Goal: Task Accomplishment & Management: Use online tool/utility

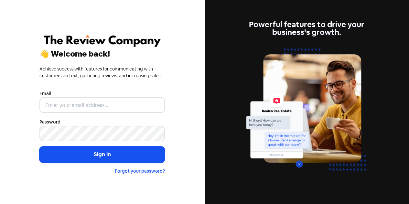
click at [91, 101] on input "email" at bounding box center [102, 105] width 126 height 16
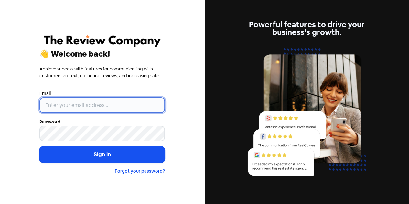
type input "[EMAIL_ADDRESS][DOMAIN_NAME]"
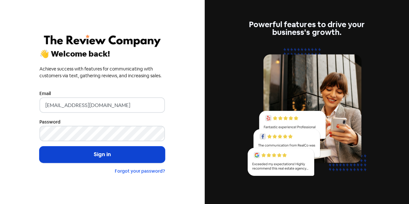
click at [102, 153] on button "Sign in" at bounding box center [102, 155] width 126 height 16
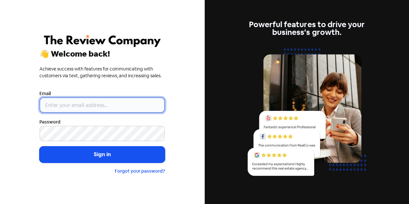
click at [65, 103] on input "email" at bounding box center [102, 105] width 126 height 16
type input "[EMAIL_ADDRESS][MEDICAL_DATA][DOMAIN_NAME]"
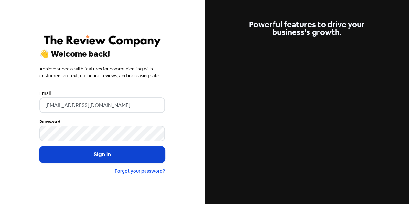
click at [99, 155] on button "Sign in" at bounding box center [102, 155] width 126 height 16
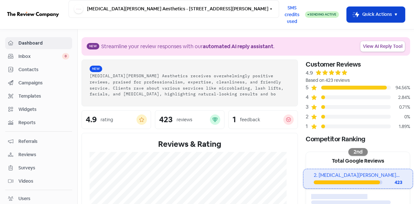
click at [369, 14] on button "Icon For Thunder-move Quick Actions" at bounding box center [376, 15] width 58 height 16
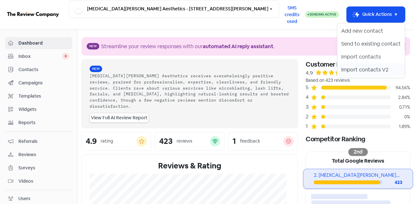
click at [348, 72] on button "Import contacts V2" at bounding box center [370, 69] width 67 height 13
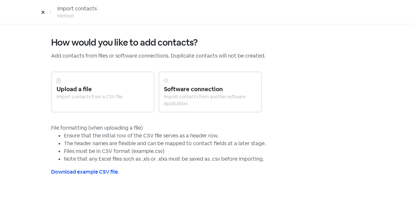
click at [95, 94] on div "Import contacts from a CSV file." at bounding box center [103, 97] width 93 height 7
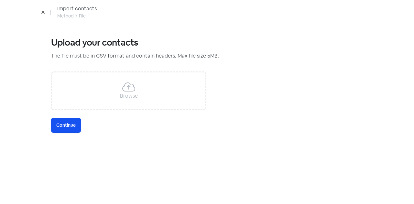
click at [121, 92] on div "Browse" at bounding box center [128, 91] width 155 height 39
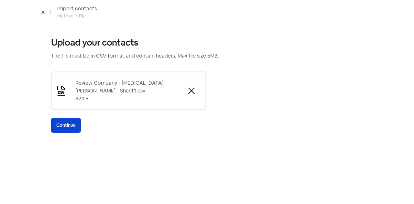
click at [67, 125] on span "Continue" at bounding box center [65, 125] width 19 height 7
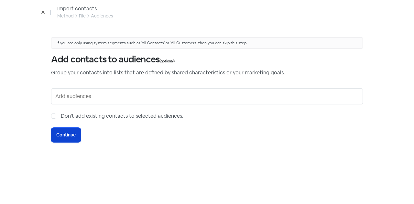
click at [63, 133] on span "Continue" at bounding box center [65, 135] width 19 height 7
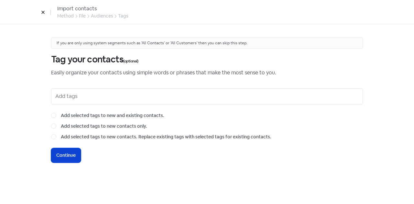
click at [67, 153] on span "Continue" at bounding box center [65, 155] width 19 height 7
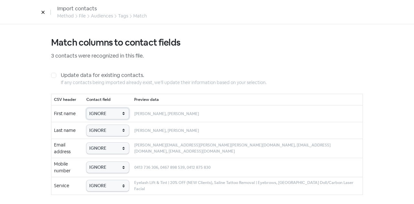
click at [109, 116] on select "IGNORE First name Last name Mobile number Email address Contact status Service" at bounding box center [107, 113] width 43 height 11
select select "first_name"
click at [93, 108] on select "IGNORE First name Last name Mobile number Email address Contact status Service" at bounding box center [107, 113] width 43 height 11
click at [111, 132] on select "IGNORE First name Last name Mobile number Email address Contact status Service" at bounding box center [107, 130] width 43 height 11
select select "last_name"
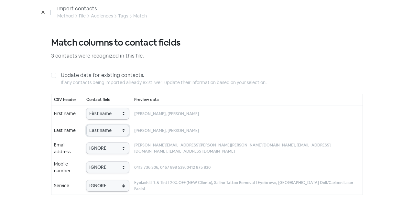
click at [93, 125] on select "IGNORE First name Last name Mobile number Email address Contact status Service" at bounding box center [107, 130] width 43 height 11
click at [105, 147] on select "IGNORE First name Last name Mobile number Email address Contact status Service" at bounding box center [107, 148] width 43 height 11
select select "email"
click at [93, 143] on select "IGNORE First name Last name Mobile number Email address Contact status Service" at bounding box center [107, 148] width 43 height 11
click at [103, 162] on select "IGNORE First name Last name Mobile number Email address Contact status Service" at bounding box center [107, 167] width 43 height 11
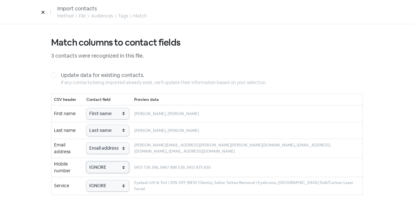
select select "phone"
click at [93, 162] on select "IGNORE First name Last name Mobile number Email address Contact status Service" at bounding box center [107, 167] width 43 height 11
click at [107, 180] on select "IGNORE First name Last name Mobile number Email address Contact status Service" at bounding box center [107, 185] width 43 height 11
select select "service"
click at [93, 180] on select "IGNORE First name Last name Mobile number Email address Contact status Service" at bounding box center [107, 185] width 43 height 11
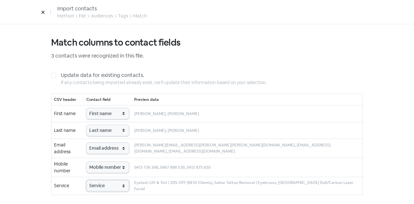
scroll to position [34, 0]
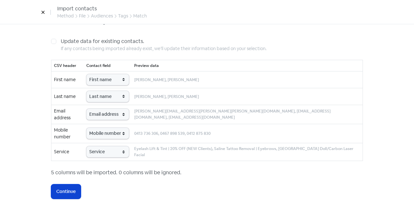
click at [74, 188] on span "Continue" at bounding box center [65, 191] width 19 height 7
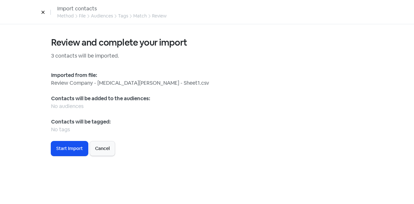
scroll to position [0, 0]
click at [75, 149] on span "Start Import" at bounding box center [69, 148] width 27 height 7
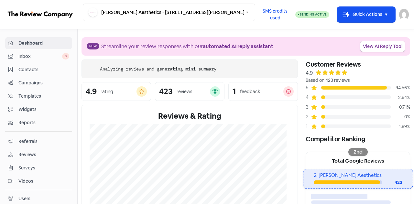
click at [32, 67] on span "Contacts" at bounding box center [43, 69] width 51 height 7
